Goal: Transaction & Acquisition: Subscribe to service/newsletter

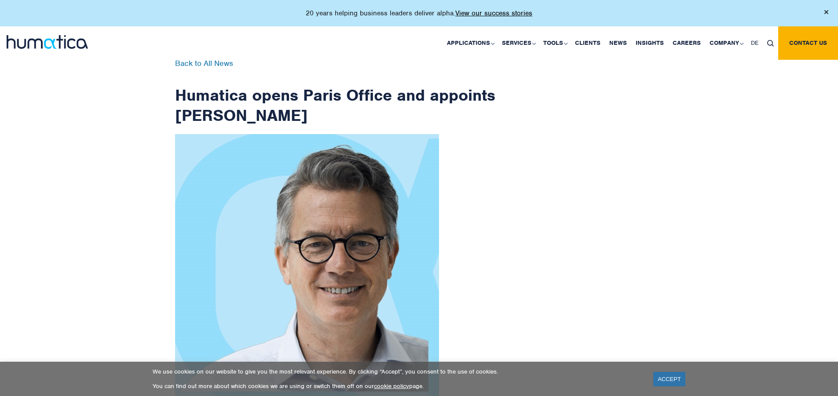
scroll to position [1403, 0]
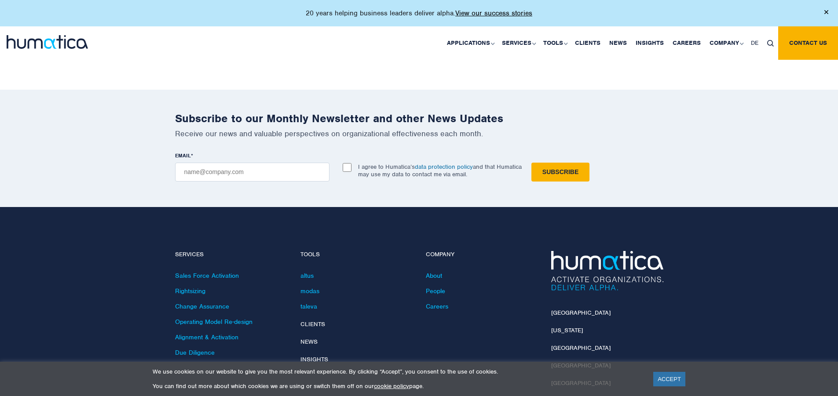
checkbox input "true"
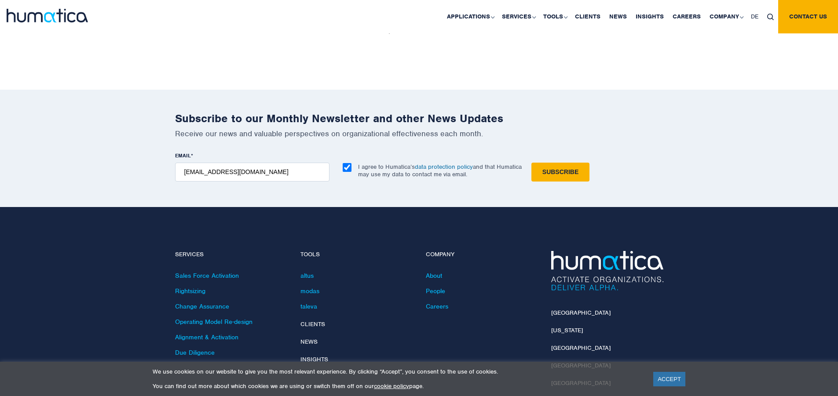
type input "[EMAIL_ADDRESS][DOMAIN_NAME]"
click at [531, 163] on input "Subscribe" at bounding box center [560, 172] width 58 height 19
